Goal: Book appointment/travel/reservation

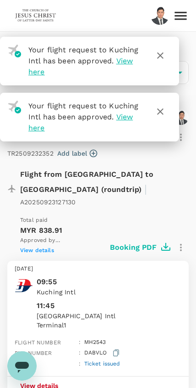
click at [165, 109] on icon "button" at bounding box center [160, 111] width 11 height 11
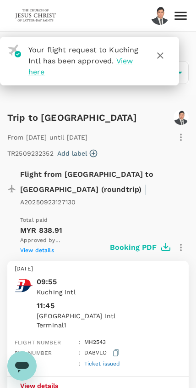
click at [161, 56] on icon "button" at bounding box center [160, 55] width 6 height 6
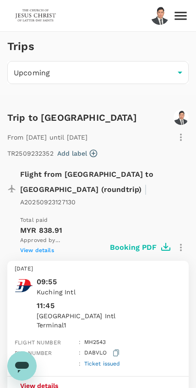
click at [182, 17] on icon at bounding box center [181, 16] width 16 height 16
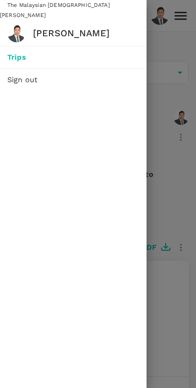
click at [172, 154] on div at bounding box center [98, 194] width 196 height 388
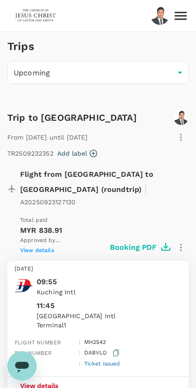
click at [34, 9] on img at bounding box center [36, 16] width 42 height 20
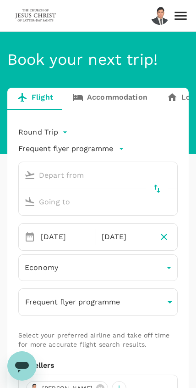
type input "Kuching Intl (KCH)"
type input "Kuala Lumpur Intl (KUL)"
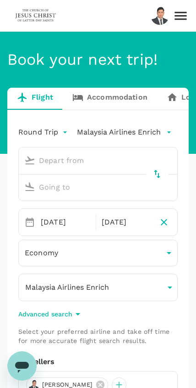
type input "Kuching Intl (KCH)"
type input "Kuala Lumpur Intl (KUL)"
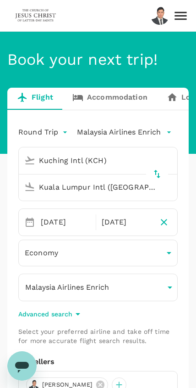
click at [134, 95] on link "Accommodation" at bounding box center [110, 99] width 95 height 22
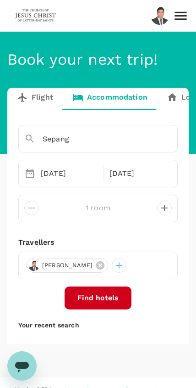
click at [121, 297] on button "Find hotels" at bounding box center [98, 297] width 67 height 23
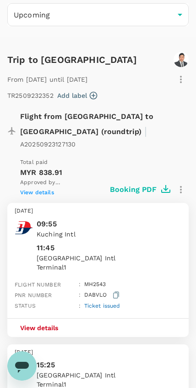
scroll to position [60, 0]
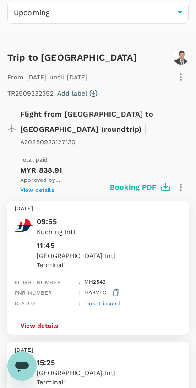
click at [113, 289] on icon "button" at bounding box center [116, 292] width 6 height 7
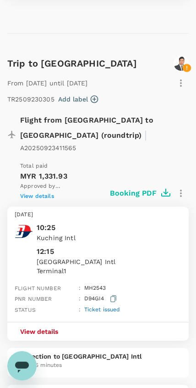
scroll to position [541, 0]
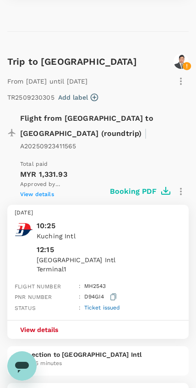
click at [114, 293] on icon "button" at bounding box center [114, 296] width 6 height 7
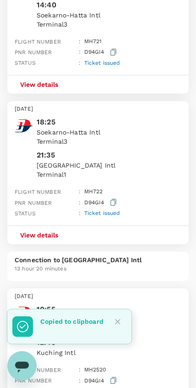
scroll to position [974, 0]
